Goal: Information Seeking & Learning: Check status

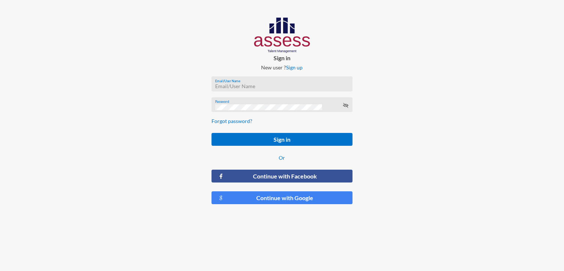
type input "HAH – Talent Map"
click at [346, 102] on icon at bounding box center [346, 105] width 6 height 6
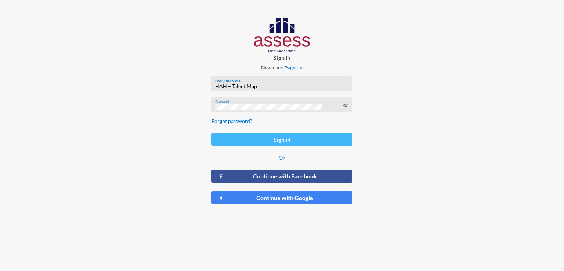
click at [274, 140] on button "Sign in" at bounding box center [281, 139] width 141 height 13
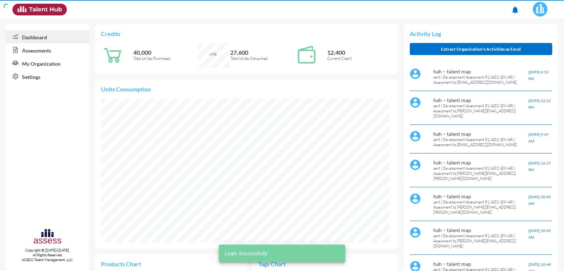
scroll to position [66, 132]
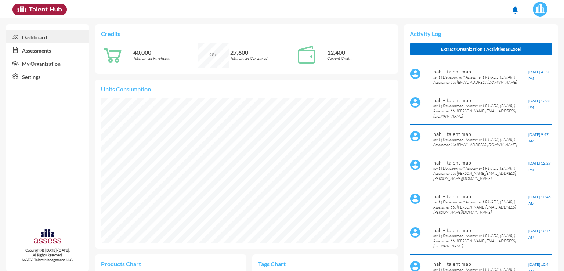
click at [50, 51] on link "Assessments" at bounding box center [47, 49] width 83 height 13
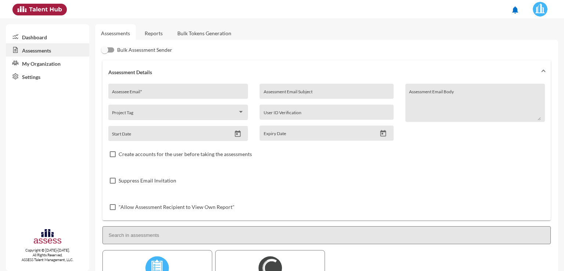
click at [43, 36] on link "Dashboard" at bounding box center [47, 36] width 83 height 13
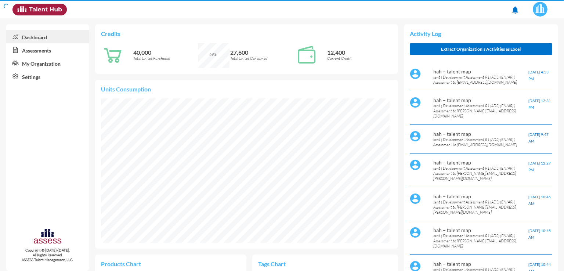
scroll to position [65, 138]
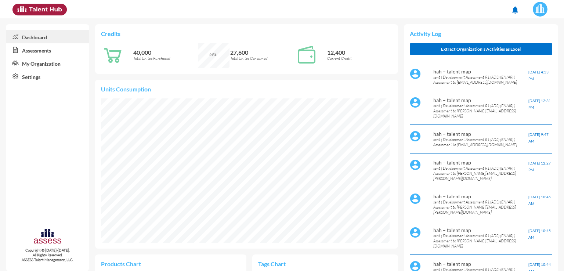
click at [48, 48] on link "Assessments" at bounding box center [47, 49] width 83 height 13
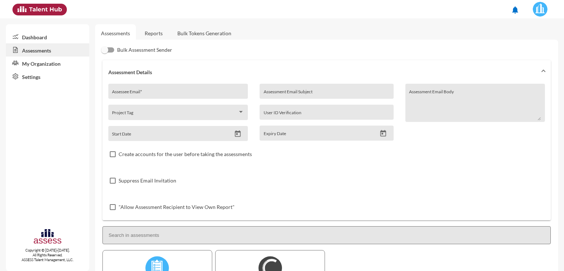
click at [153, 33] on link "Reports" at bounding box center [154, 33] width 30 height 18
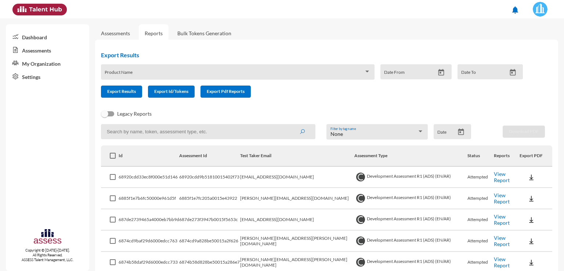
click at [134, 70] on div "Product Name" at bounding box center [238, 73] width 266 height 11
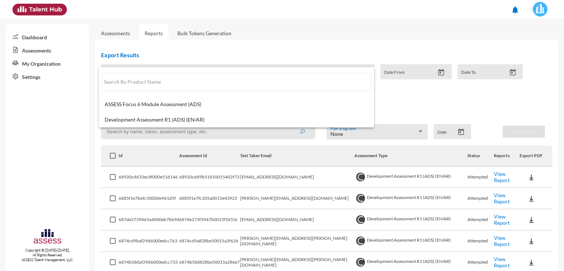
paste input "[EMAIL_ADDRESS][DOMAIN_NAME]"
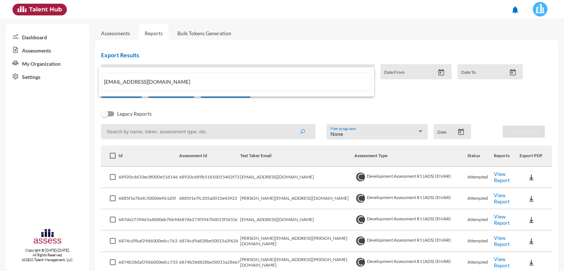
type input "[EMAIL_ADDRESS][DOMAIN_NAME]"
click at [228, 114] on div at bounding box center [282, 135] width 564 height 271
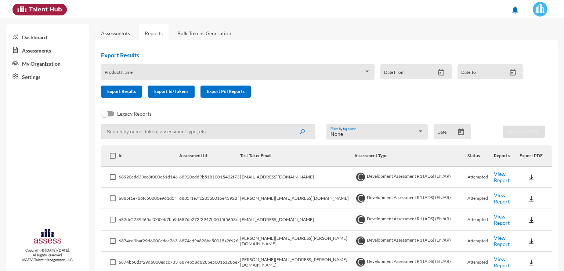
click at [127, 74] on span at bounding box center [234, 75] width 259 height 6
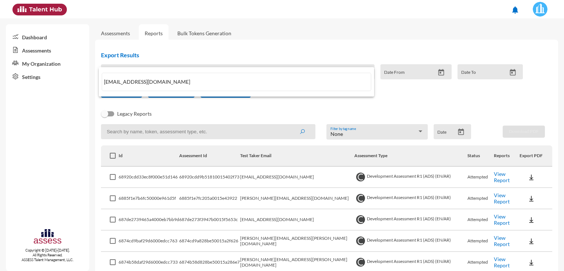
click at [212, 114] on div at bounding box center [282, 135] width 564 height 271
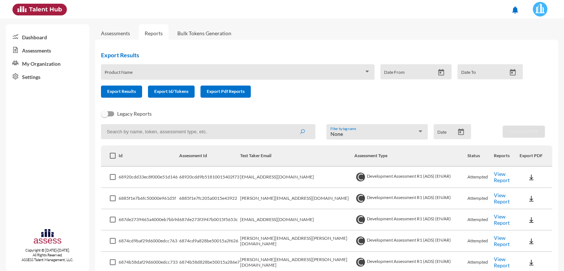
click at [115, 33] on link "Assessments" at bounding box center [115, 33] width 29 height 6
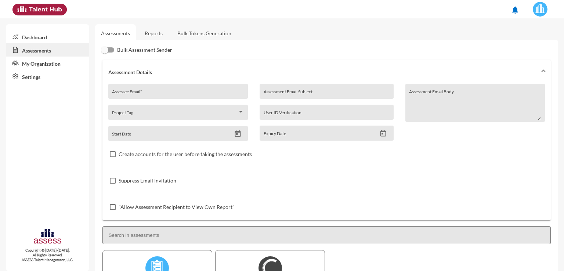
click at [150, 34] on link "Reports" at bounding box center [154, 33] width 30 height 18
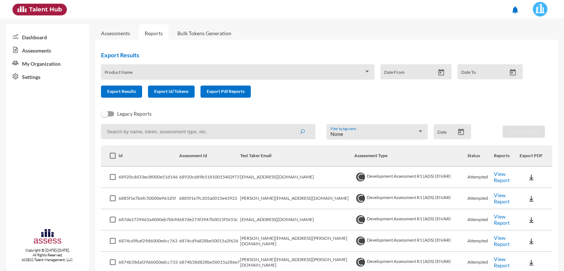
click at [145, 135] on input at bounding box center [208, 131] width 214 height 15
paste input "[EMAIL_ADDRESS][DOMAIN_NAME]"
type input "[EMAIL_ADDRESS][DOMAIN_NAME]"
click at [290, 125] on button "submit" at bounding box center [301, 131] width 23 height 13
